Goal: Information Seeking & Learning: Stay updated

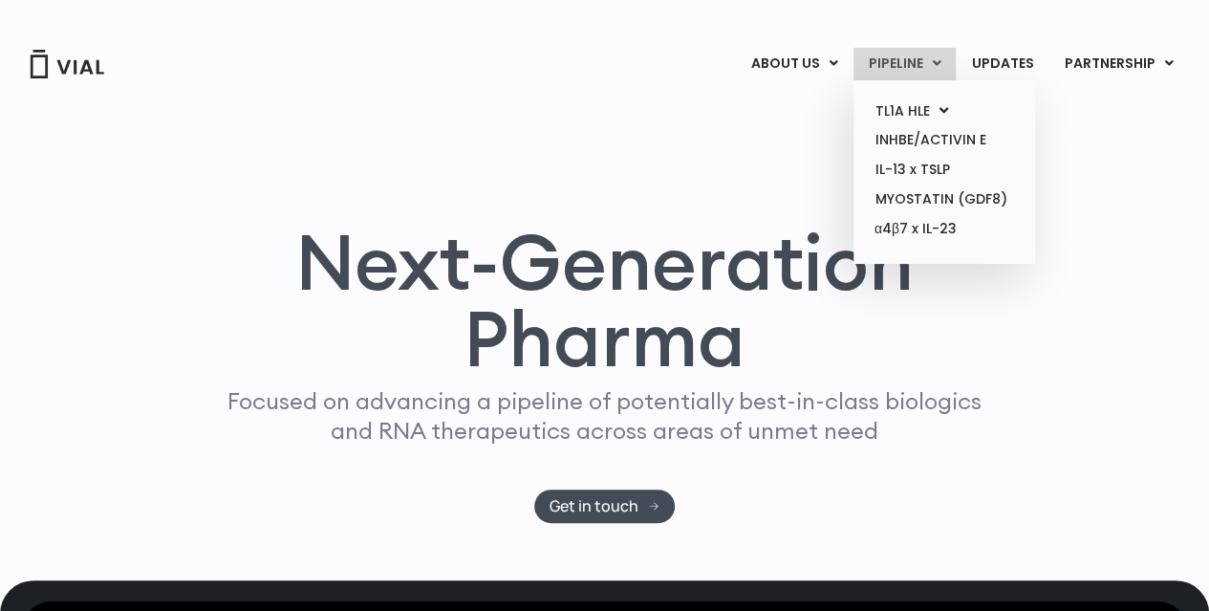
click at [900, 58] on link "PIPELINE" at bounding box center [904, 64] width 102 height 32
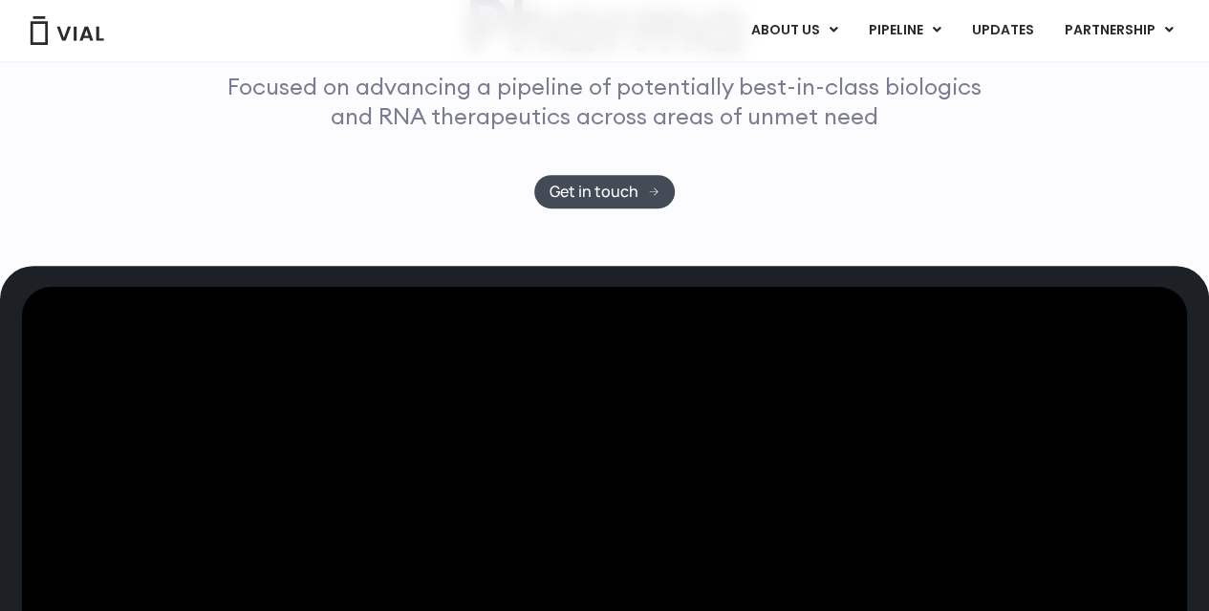
scroll to position [313, 0]
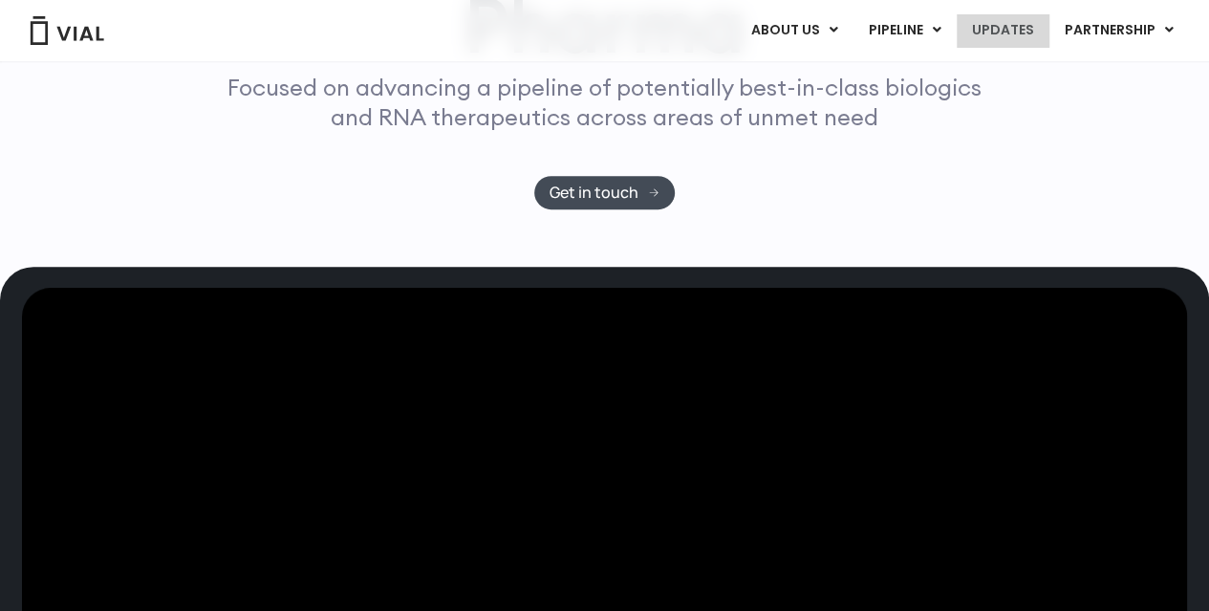
click at [994, 33] on link "UPDATES" at bounding box center [1002, 30] width 92 height 32
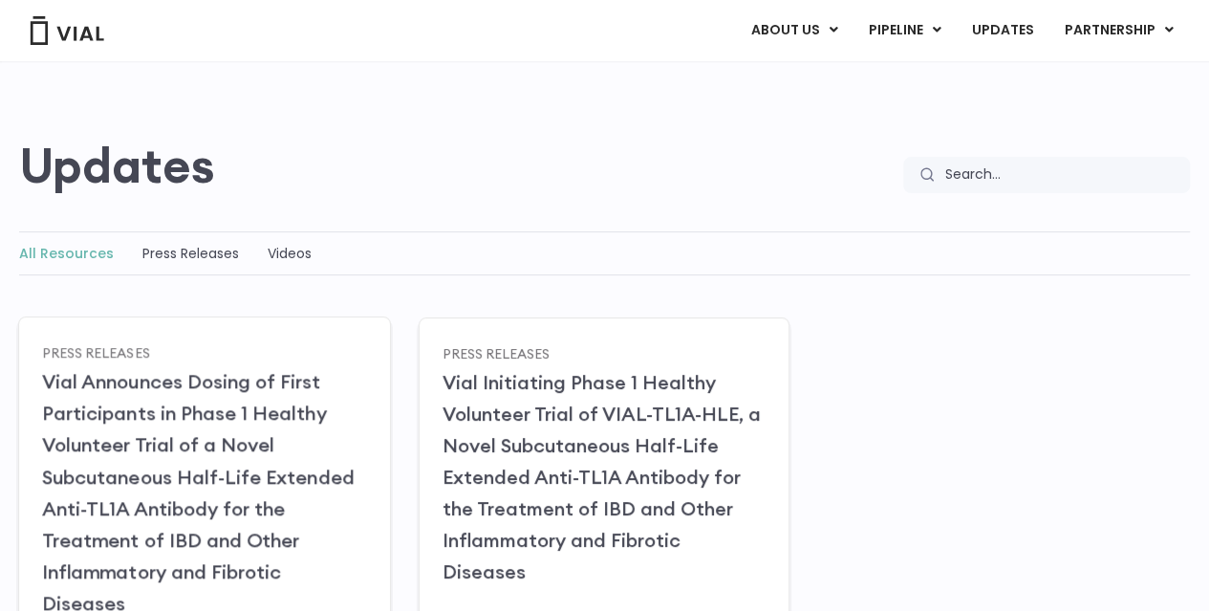
scroll to position [191, 0]
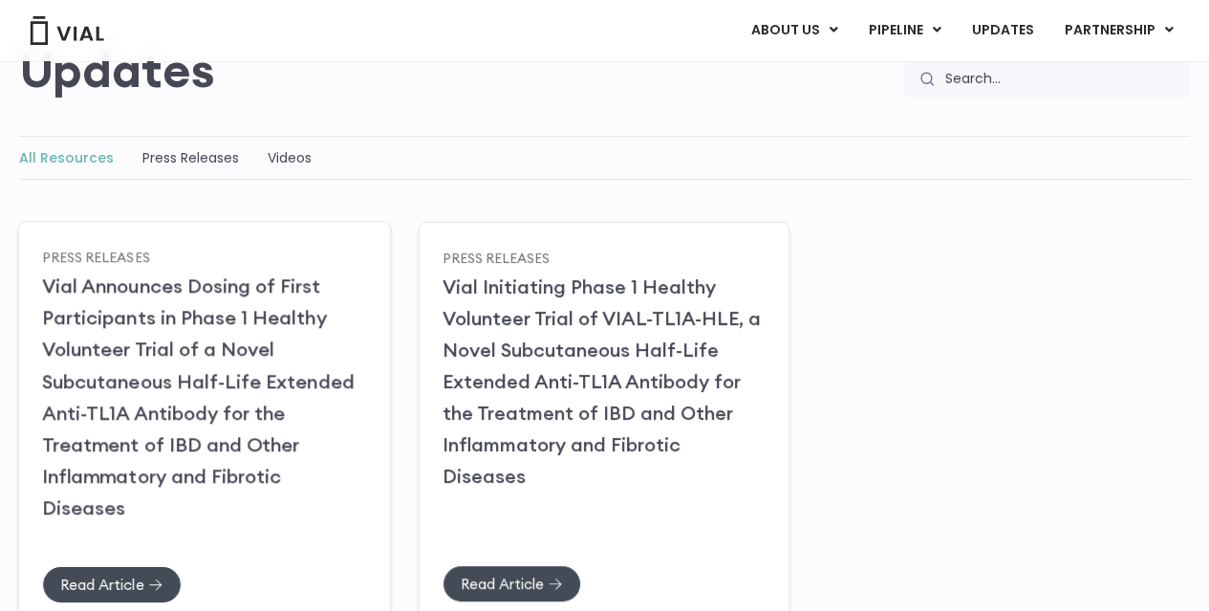
click at [199, 377] on link "Vial Announces Dosing of First Participants in Phase 1 Healthy Volunteer Trial …" at bounding box center [198, 396] width 312 height 246
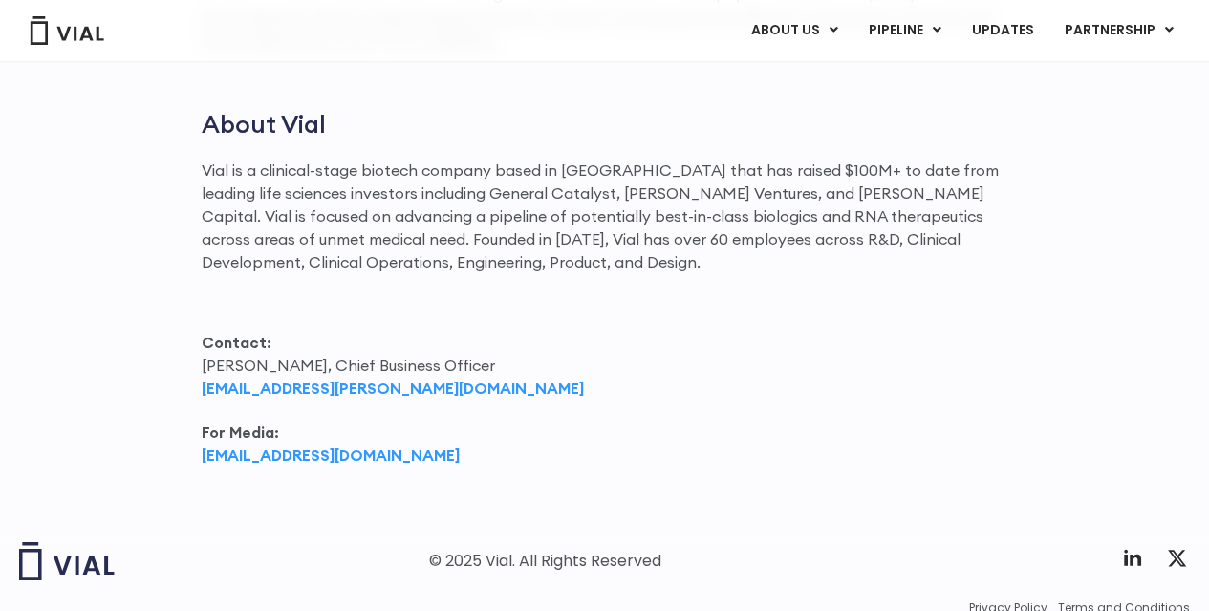
scroll to position [2651, 0]
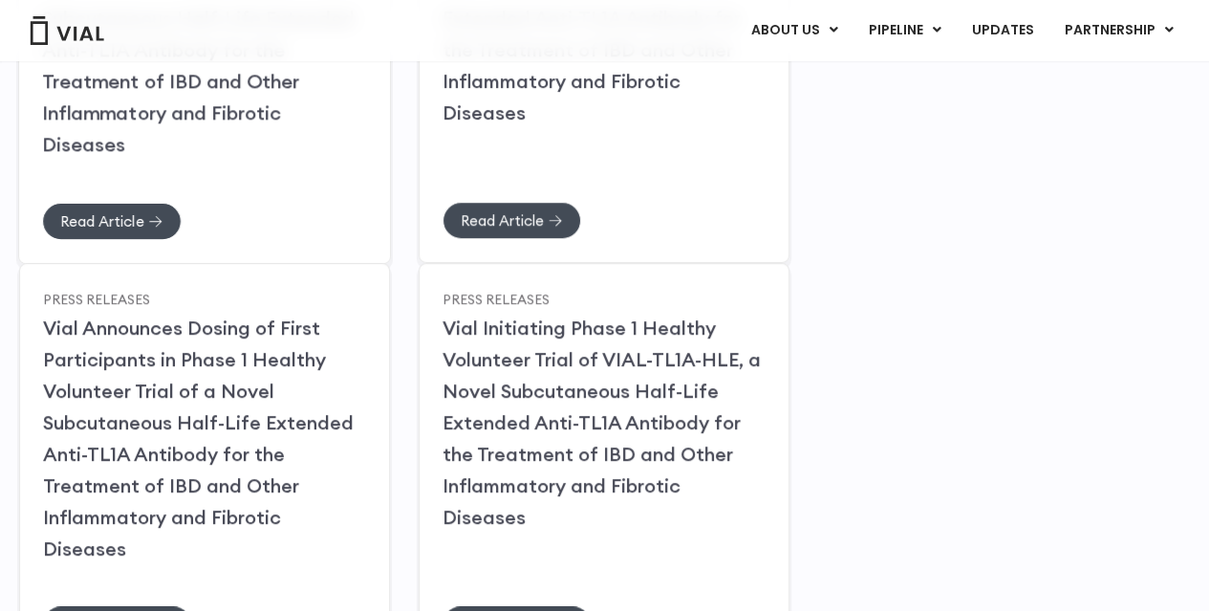
scroll to position [573, 0]
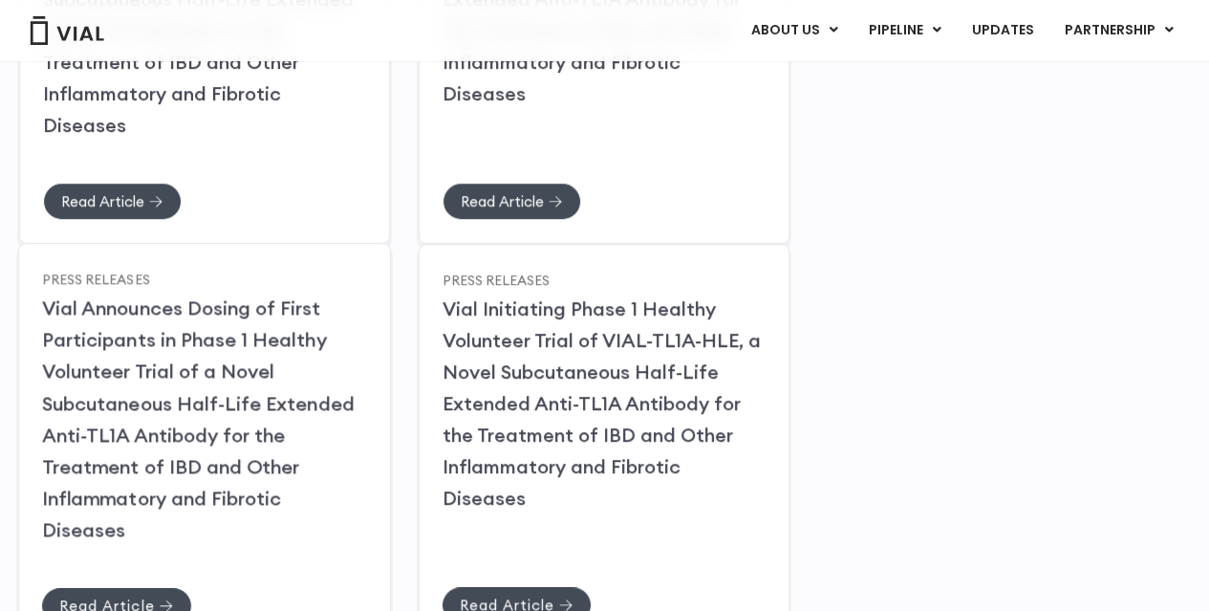
click at [122, 356] on link "Vial Announces Dosing of First Participants in Phase 1 Healthy Volunteer Trial …" at bounding box center [198, 418] width 312 height 246
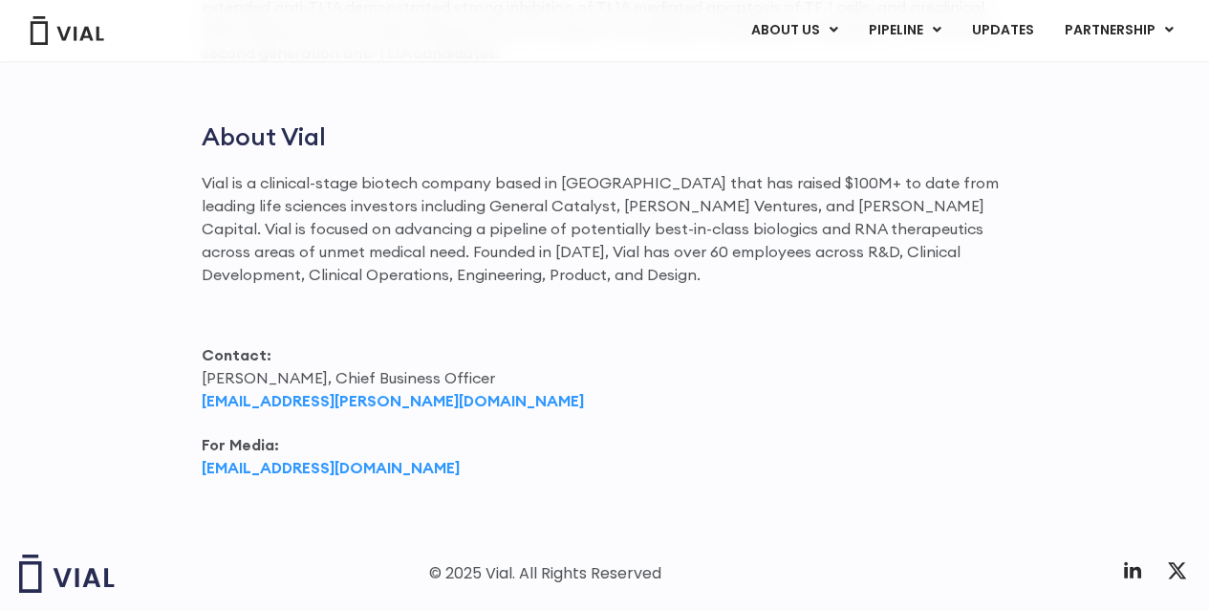
scroll to position [2651, 0]
